Goal: Task Accomplishment & Management: Manage account settings

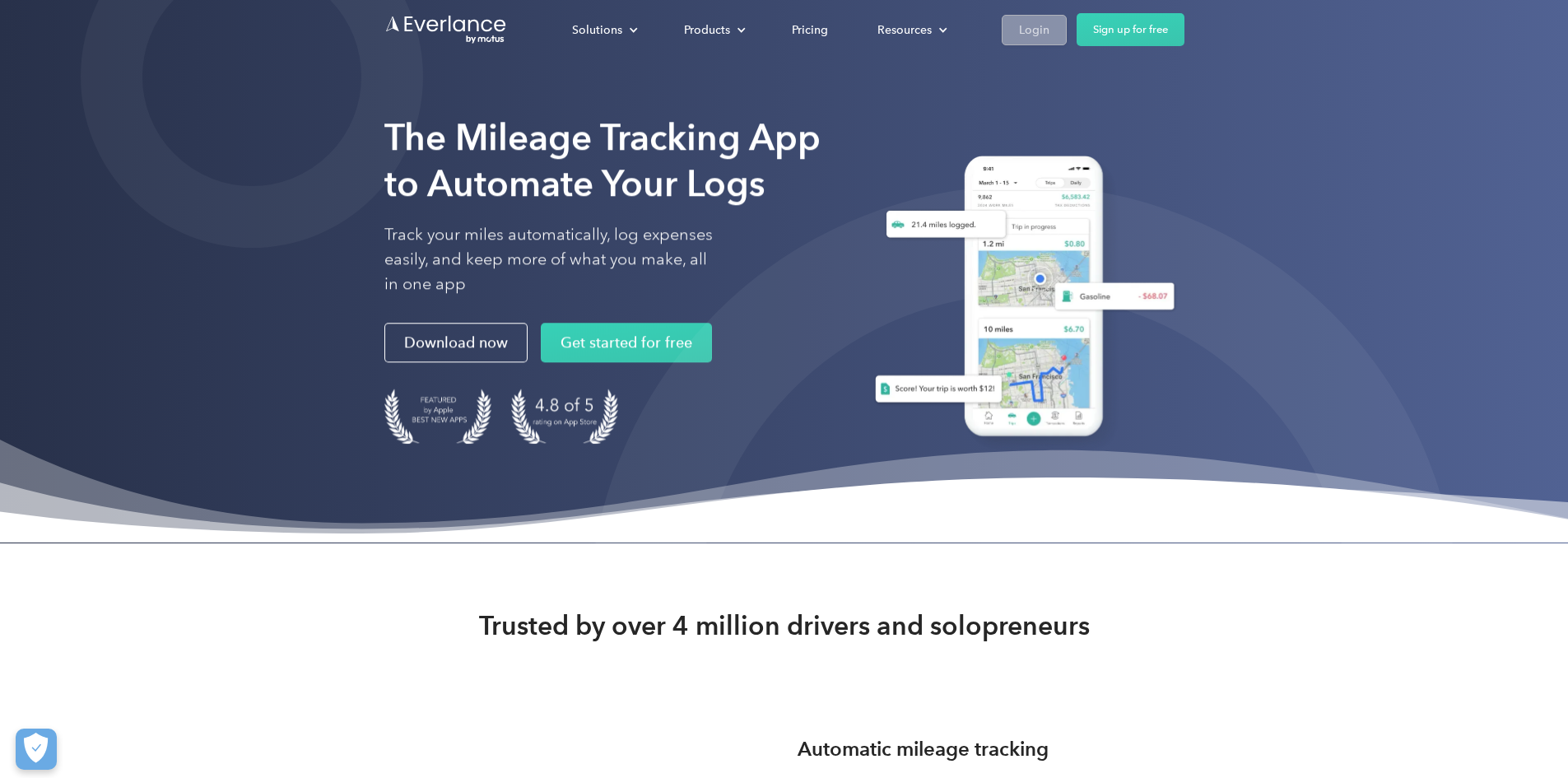
click at [1050, 30] on div "Login" at bounding box center [1035, 29] width 30 height 20
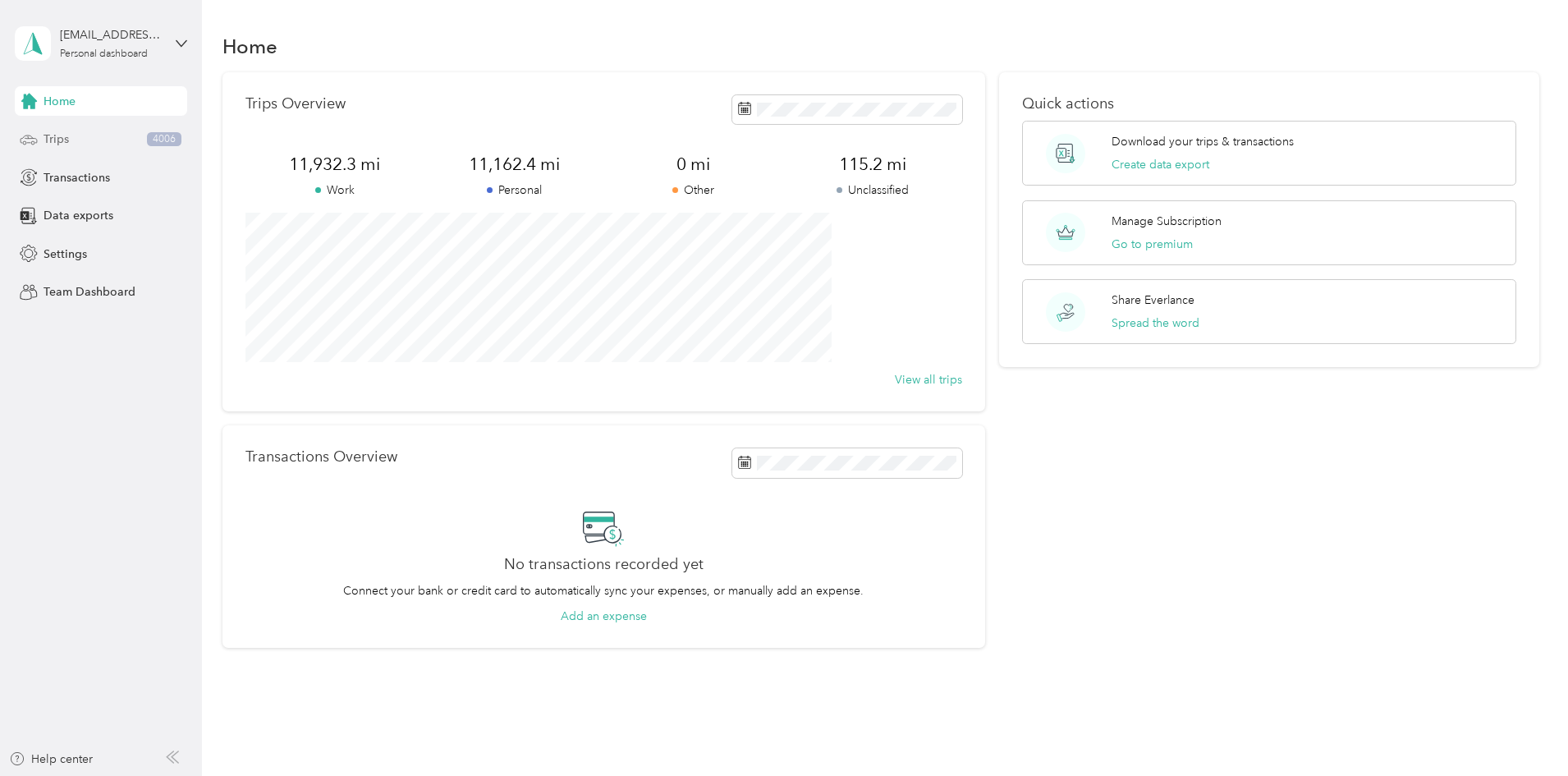
click at [187, 150] on div "Trips 4006" at bounding box center [101, 139] width 173 height 29
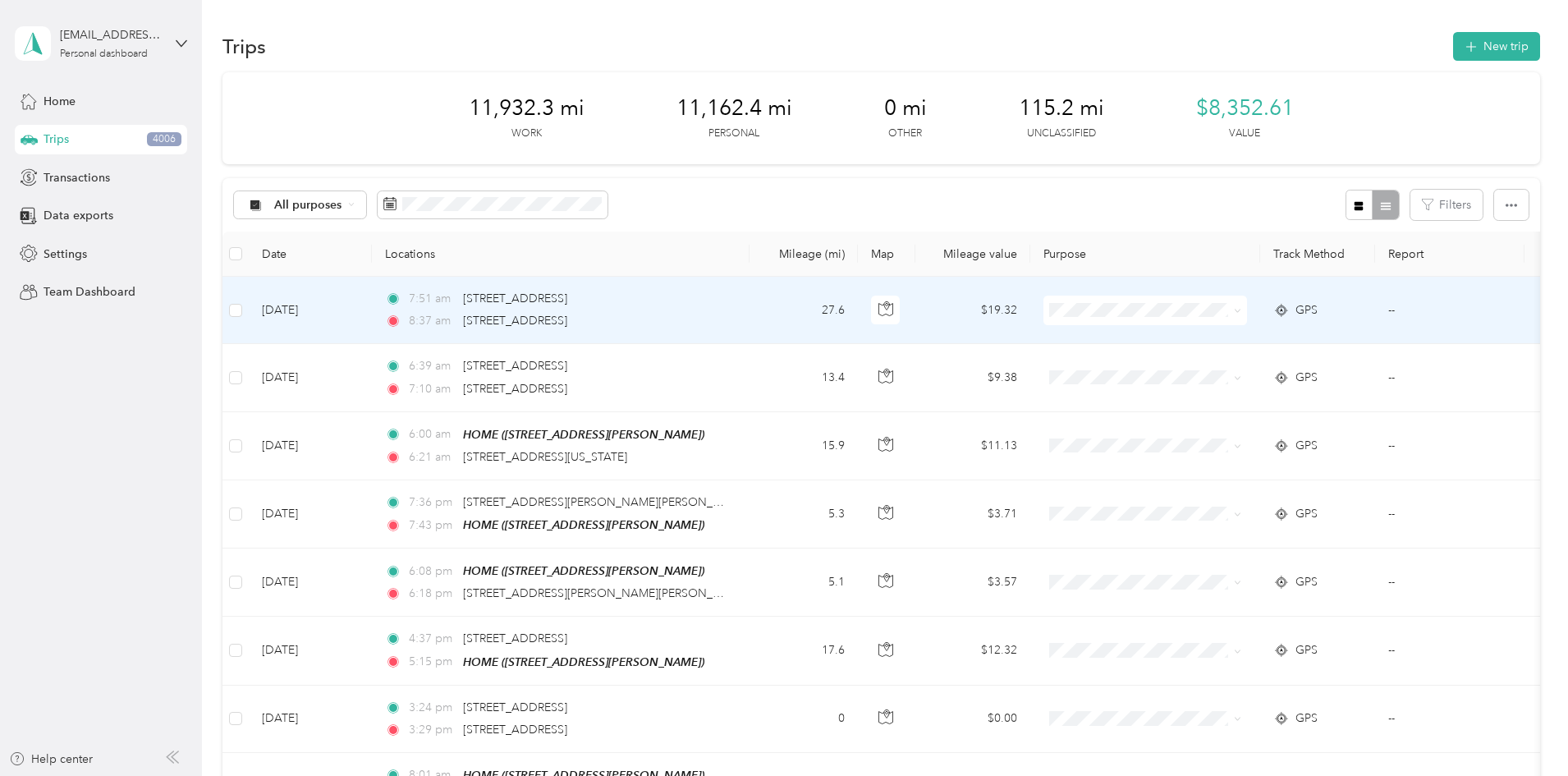
click at [1219, 338] on span "Work" at bounding box center [1270, 339] width 152 height 17
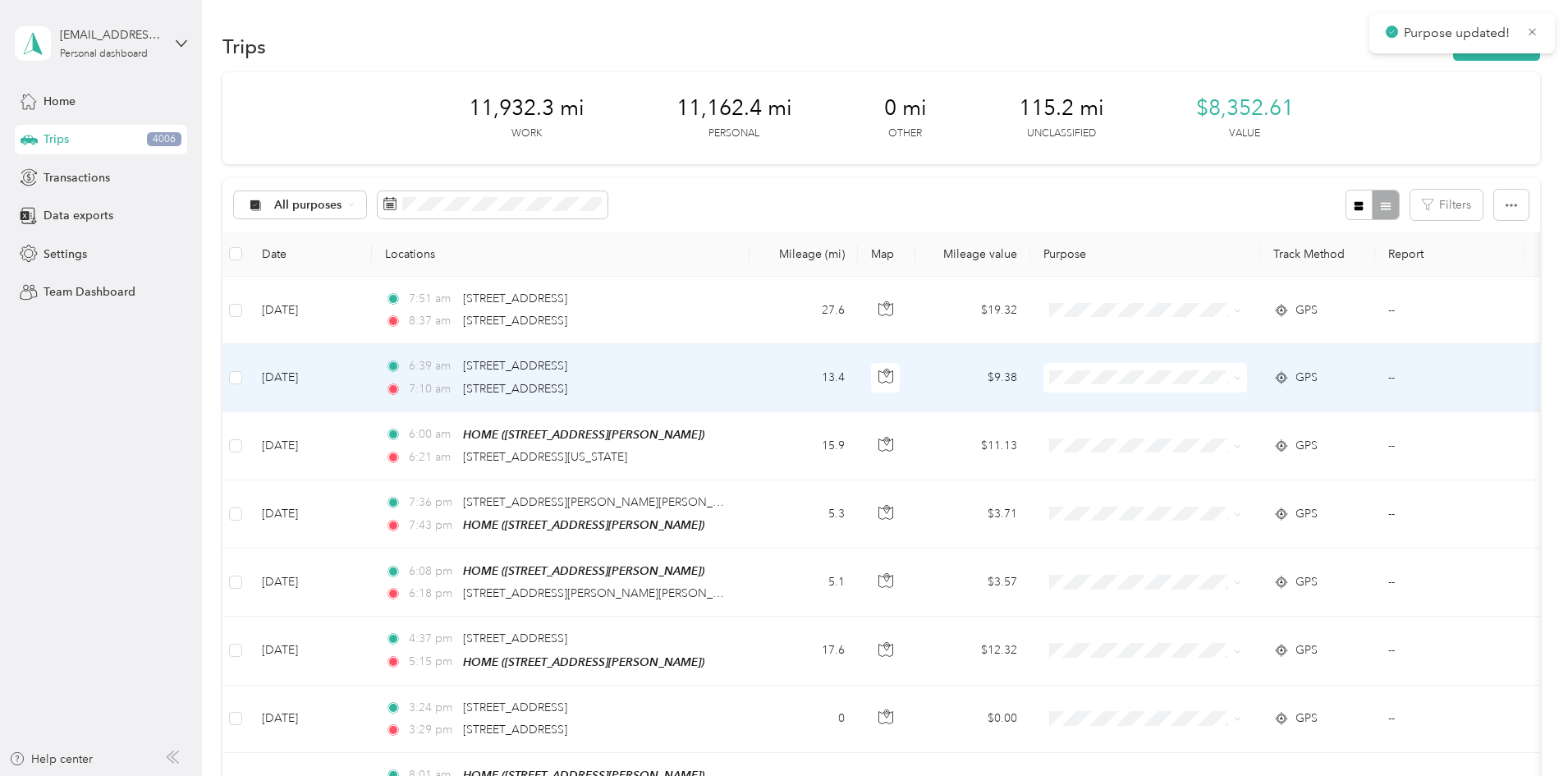
click at [1188, 354] on td at bounding box center [1145, 378] width 230 height 67
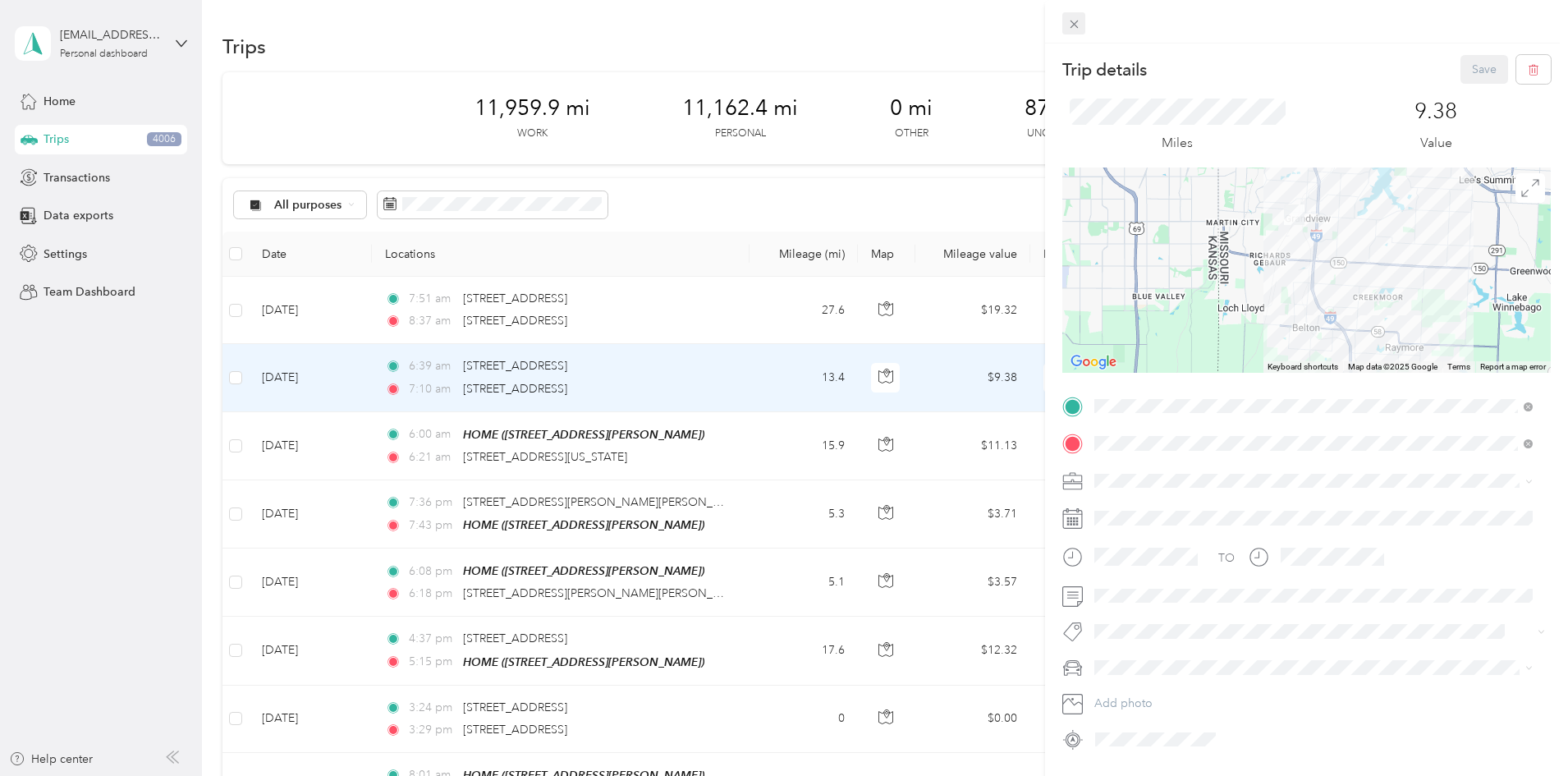
click at [1073, 24] on icon at bounding box center [1073, 24] width 8 height 8
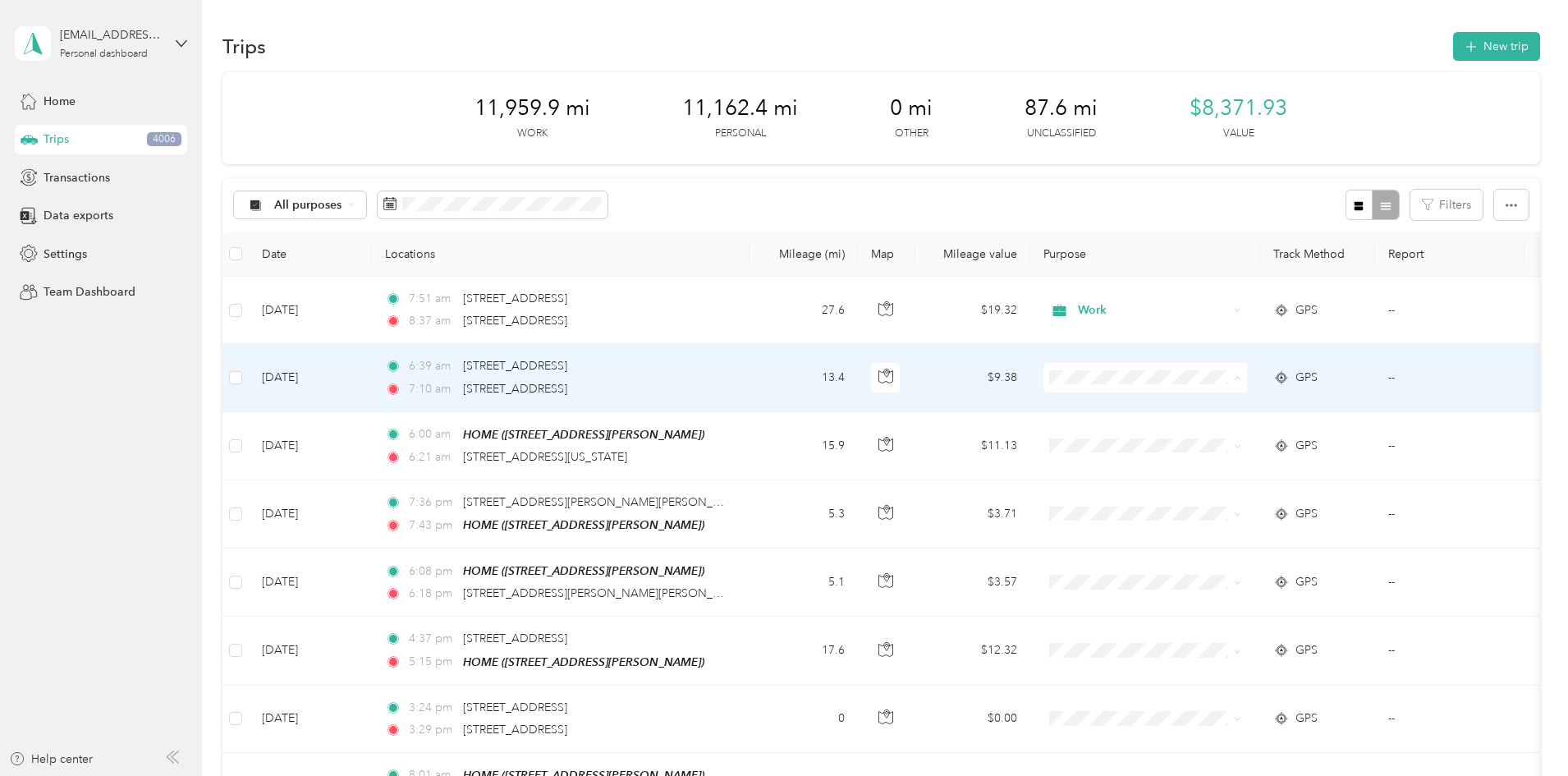
click at [1187, 408] on span "Work" at bounding box center [1254, 408] width 181 height 17
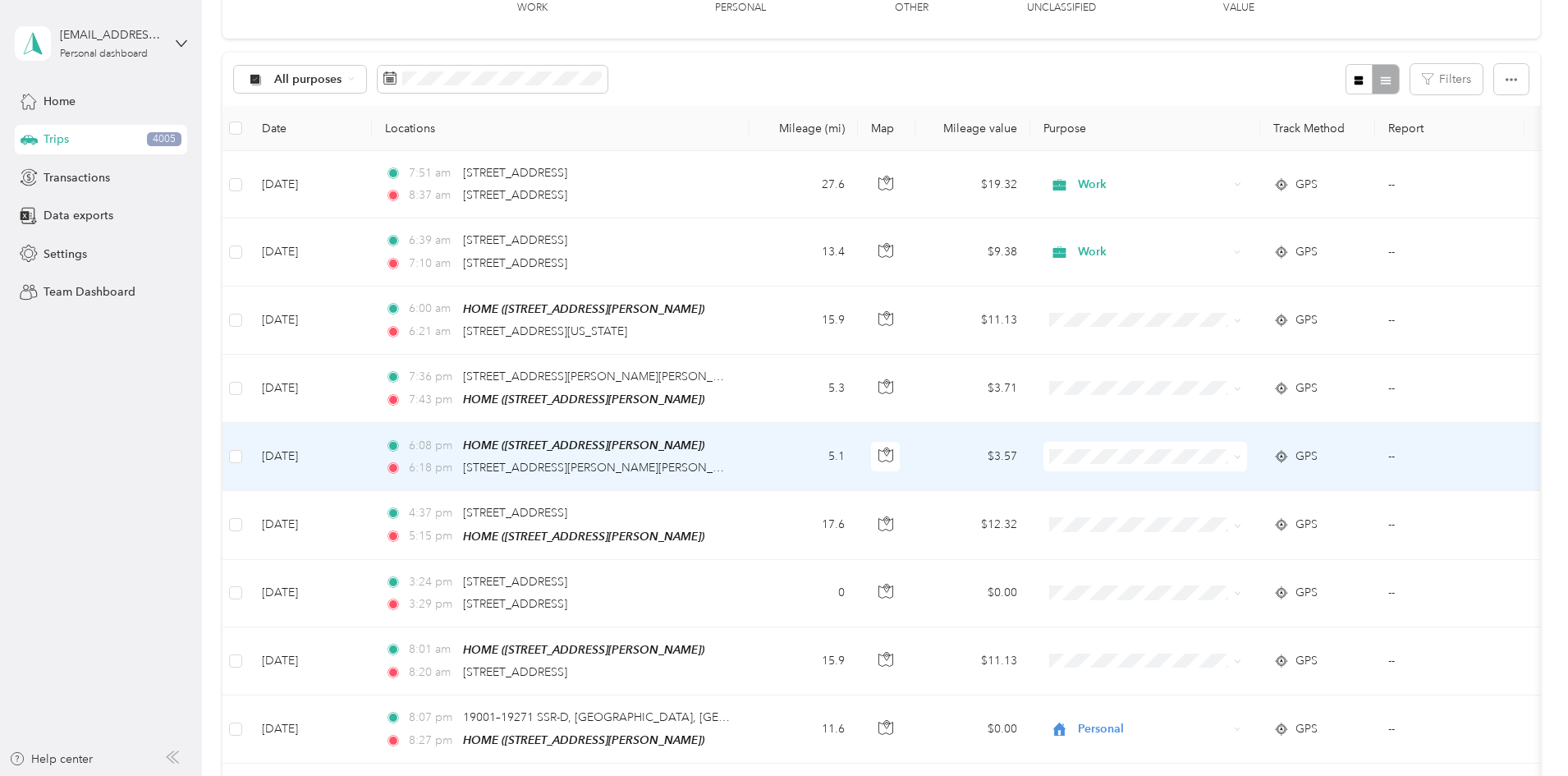
scroll to position [165, 0]
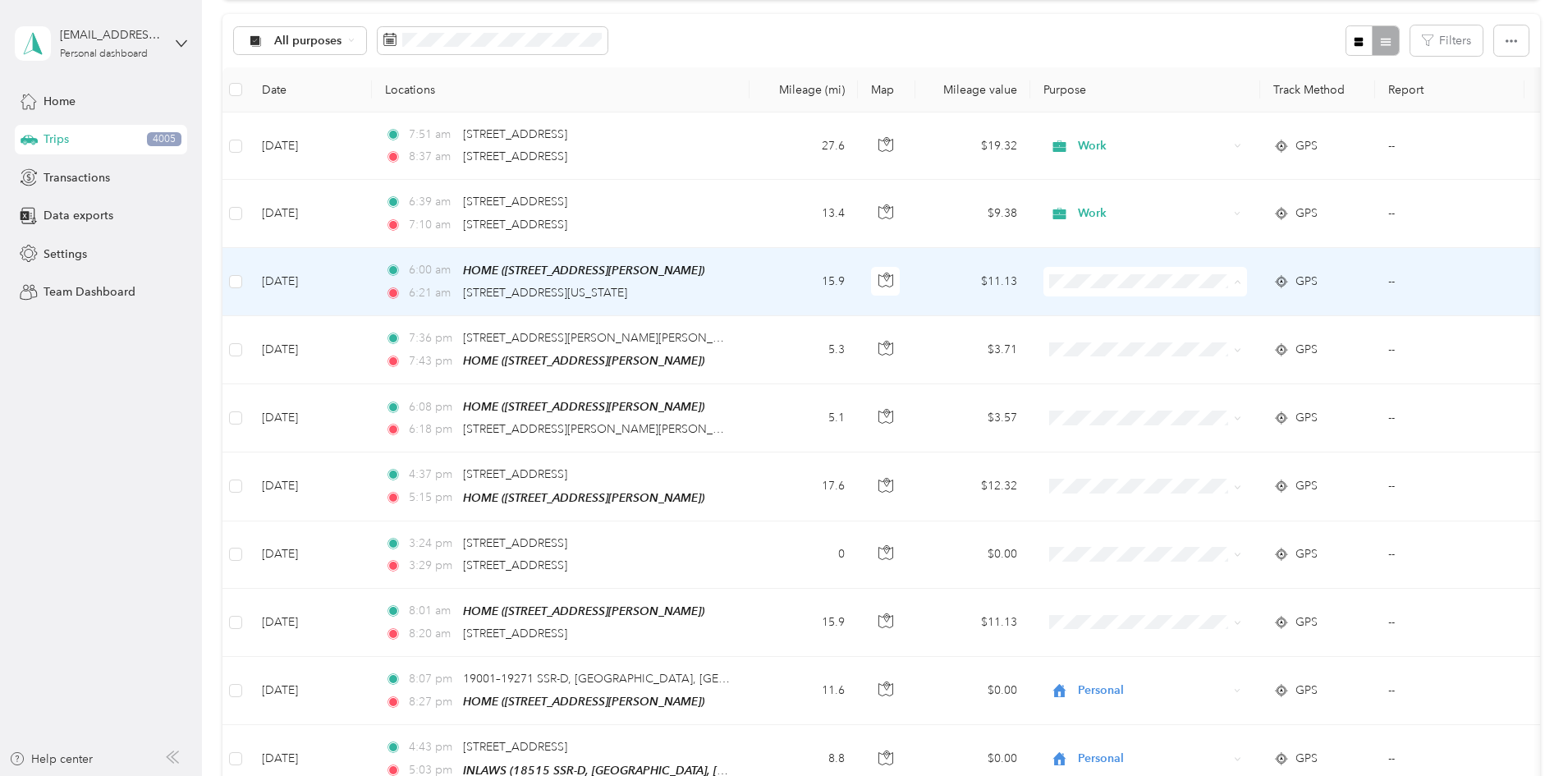
click at [1218, 334] on span "Personal" at bounding box center [1270, 340] width 152 height 17
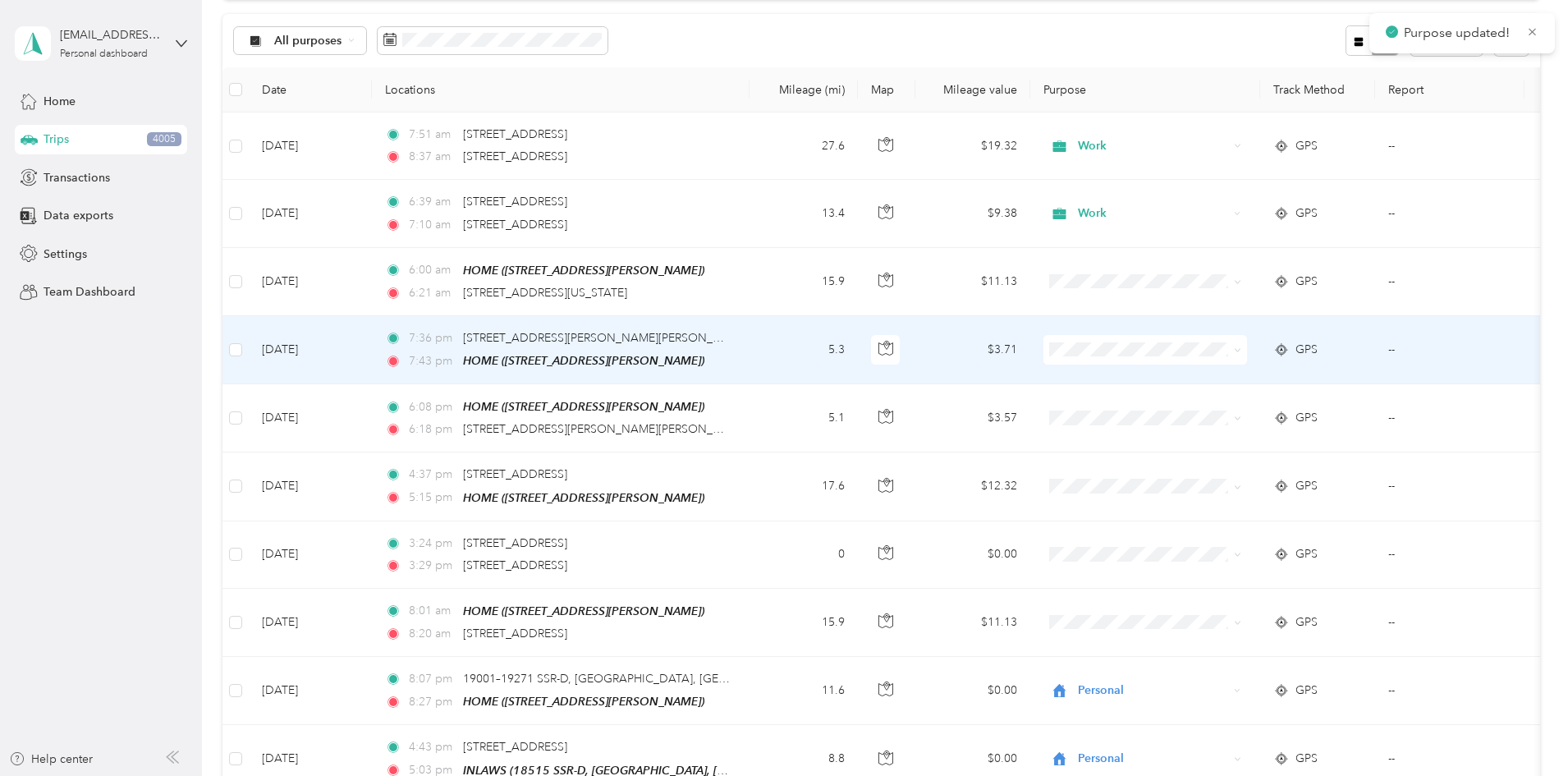
click at [1218, 335] on span at bounding box center [1145, 350] width 204 height 29
click at [1211, 406] on span "Personal" at bounding box center [1270, 407] width 152 height 17
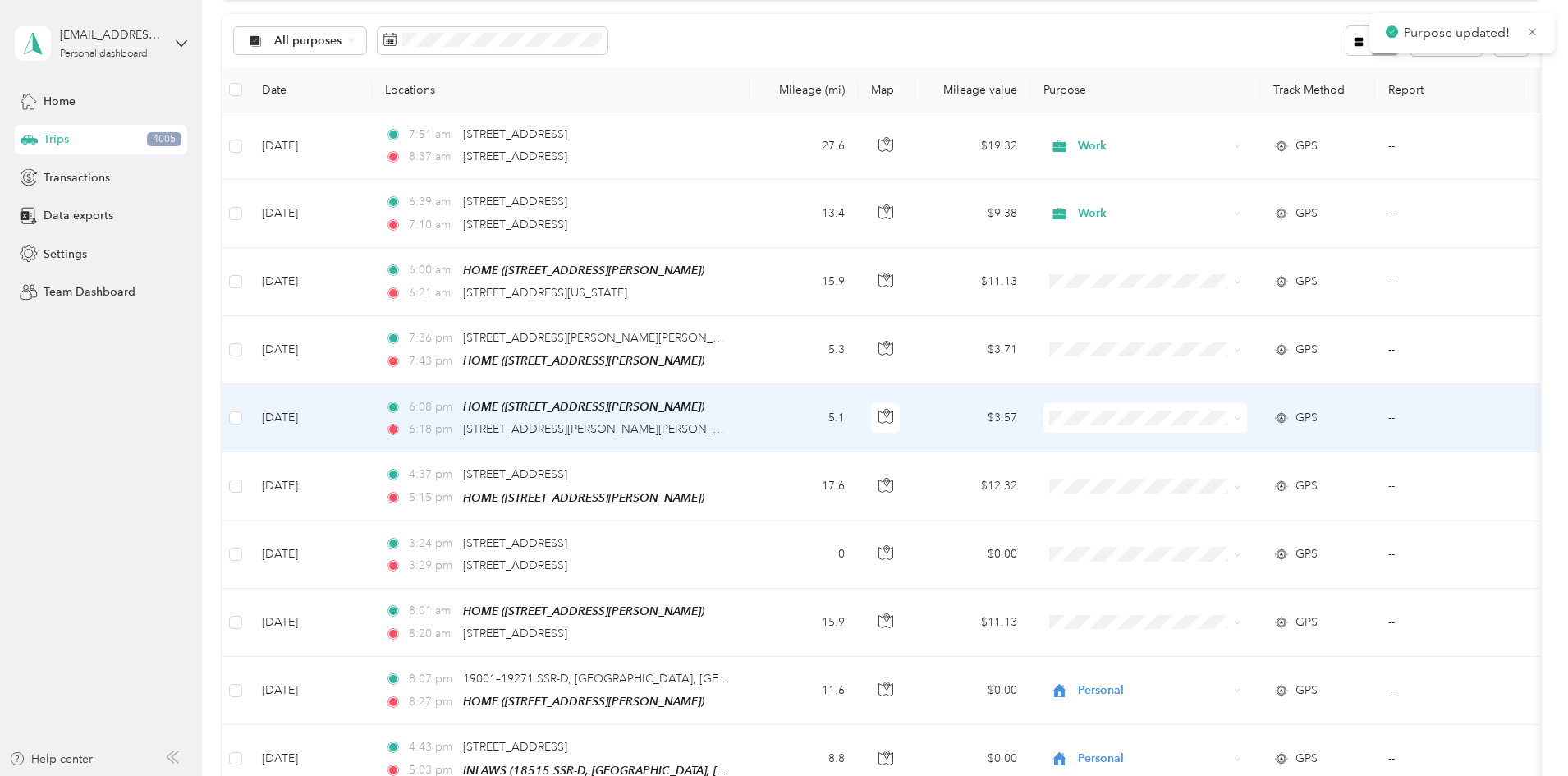
click at [1211, 406] on span at bounding box center [1145, 418] width 204 height 29
click at [1206, 481] on li "Personal" at bounding box center [1255, 475] width 204 height 28
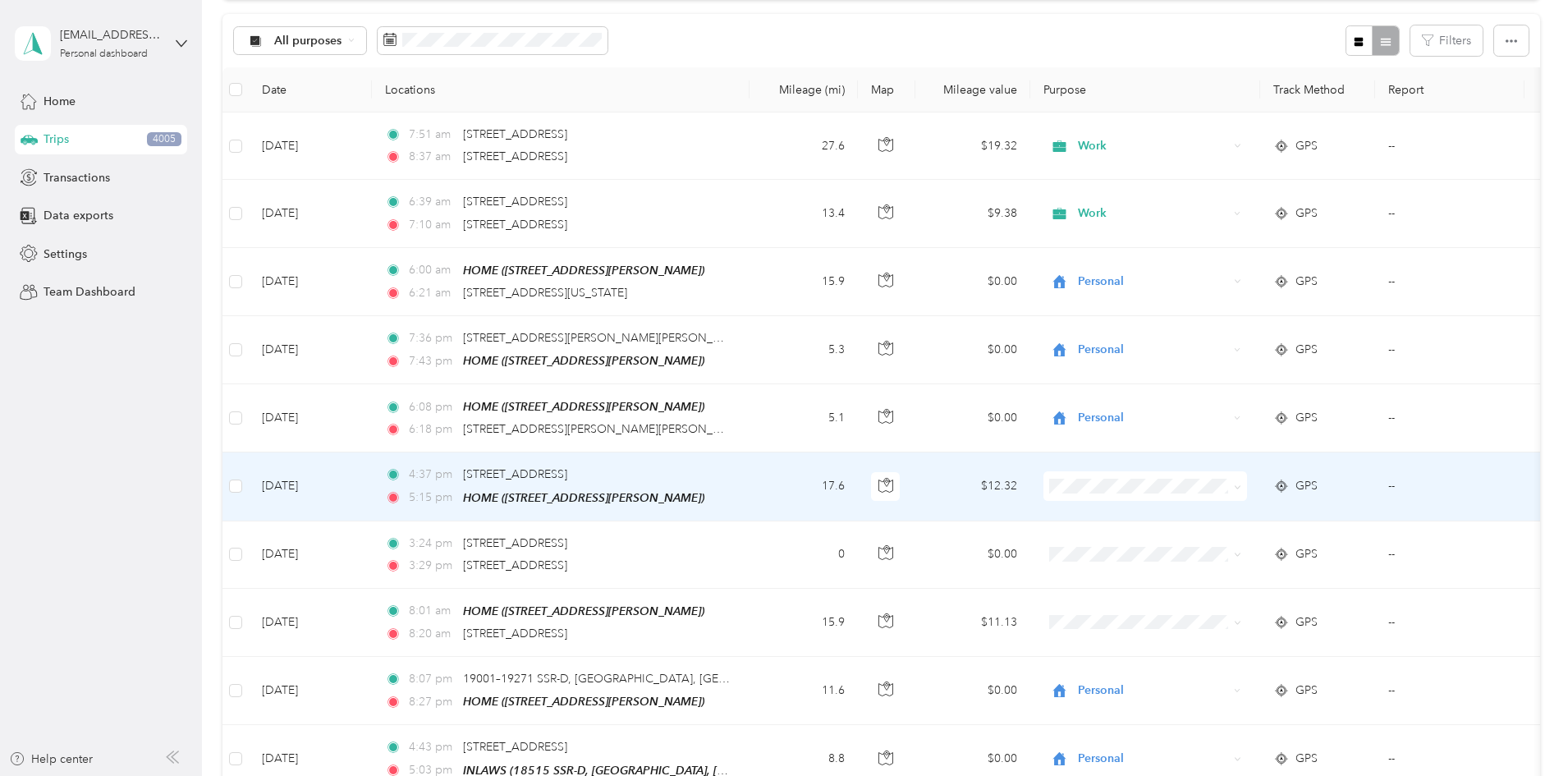
click at [1220, 539] on span "Personal" at bounding box center [1270, 542] width 152 height 17
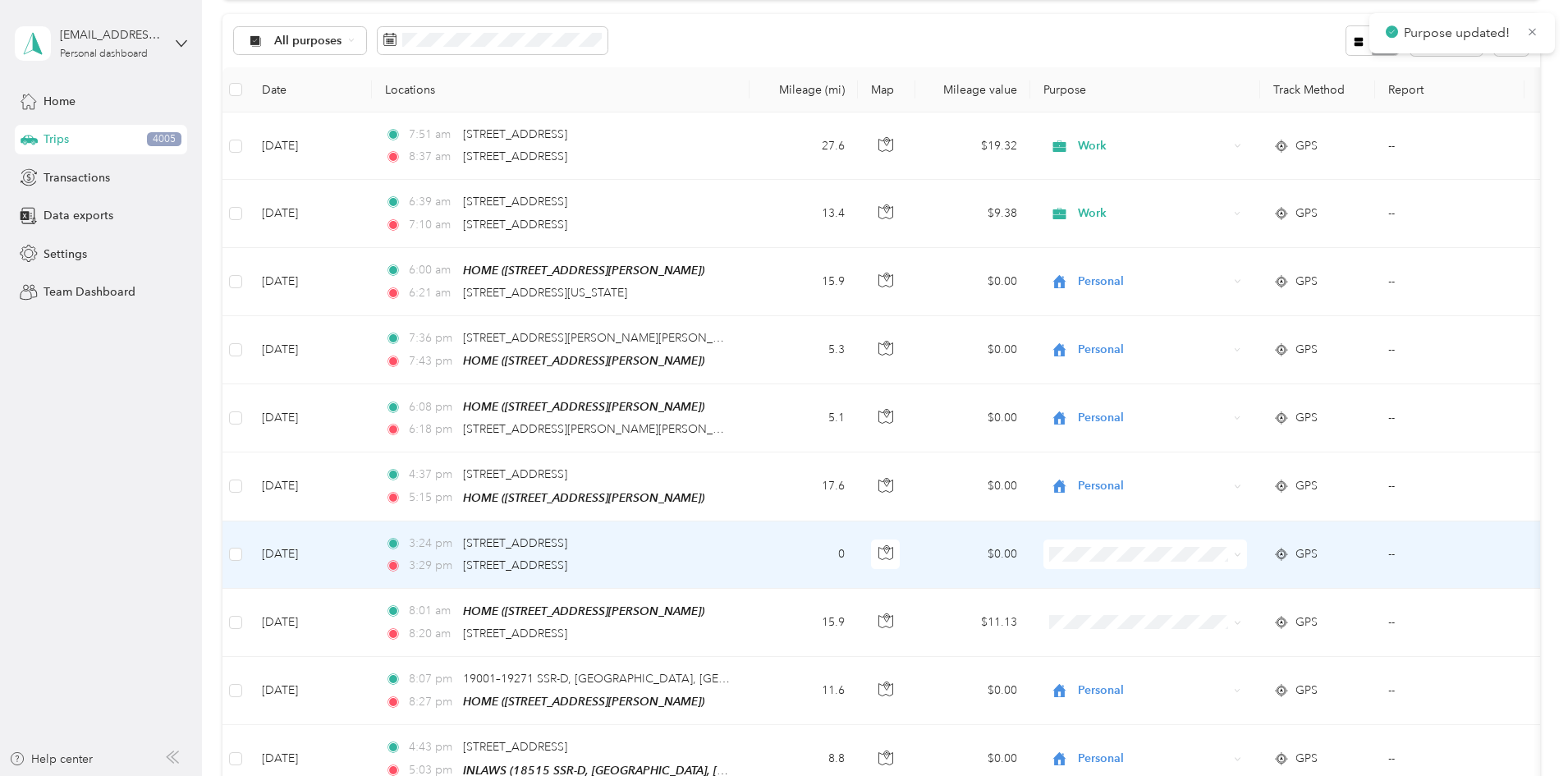
click at [1220, 540] on span at bounding box center [1145, 554] width 204 height 29
click at [1229, 400] on span "Other" at bounding box center [1270, 404] width 152 height 17
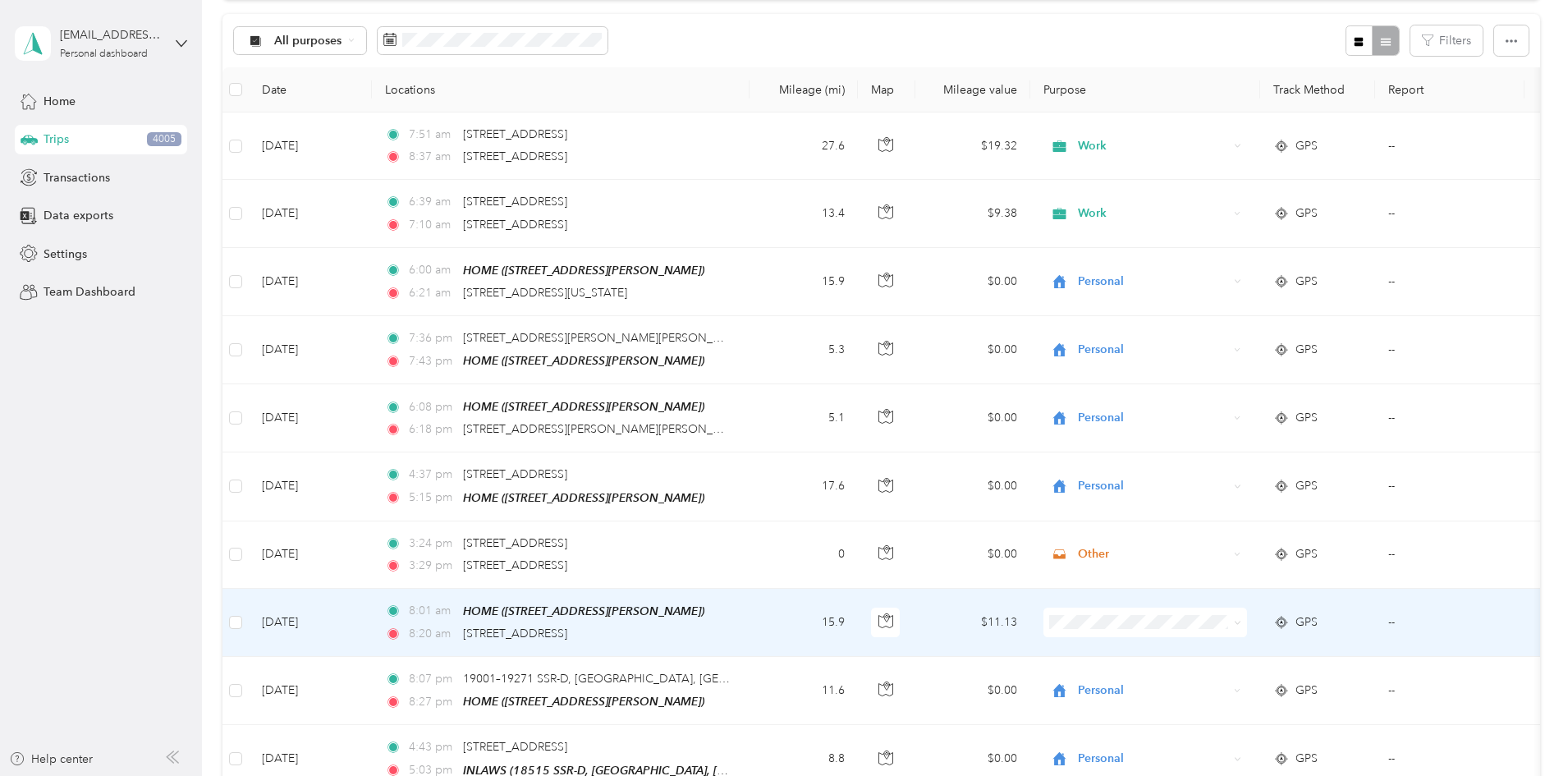
click at [1232, 417] on li "Personal" at bounding box center [1255, 412] width 204 height 28
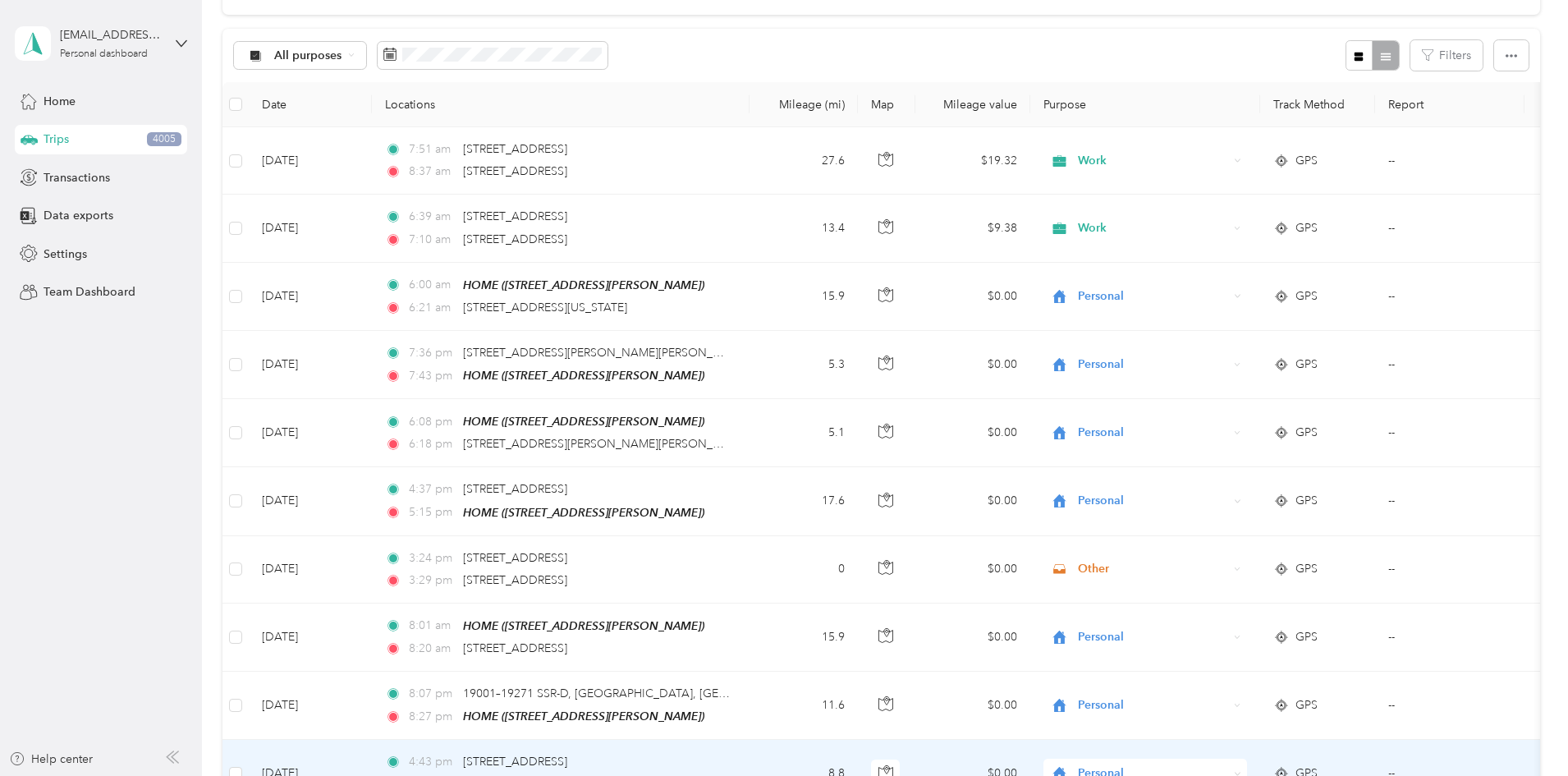
scroll to position [0, 0]
